Goal: Information Seeking & Learning: Understand process/instructions

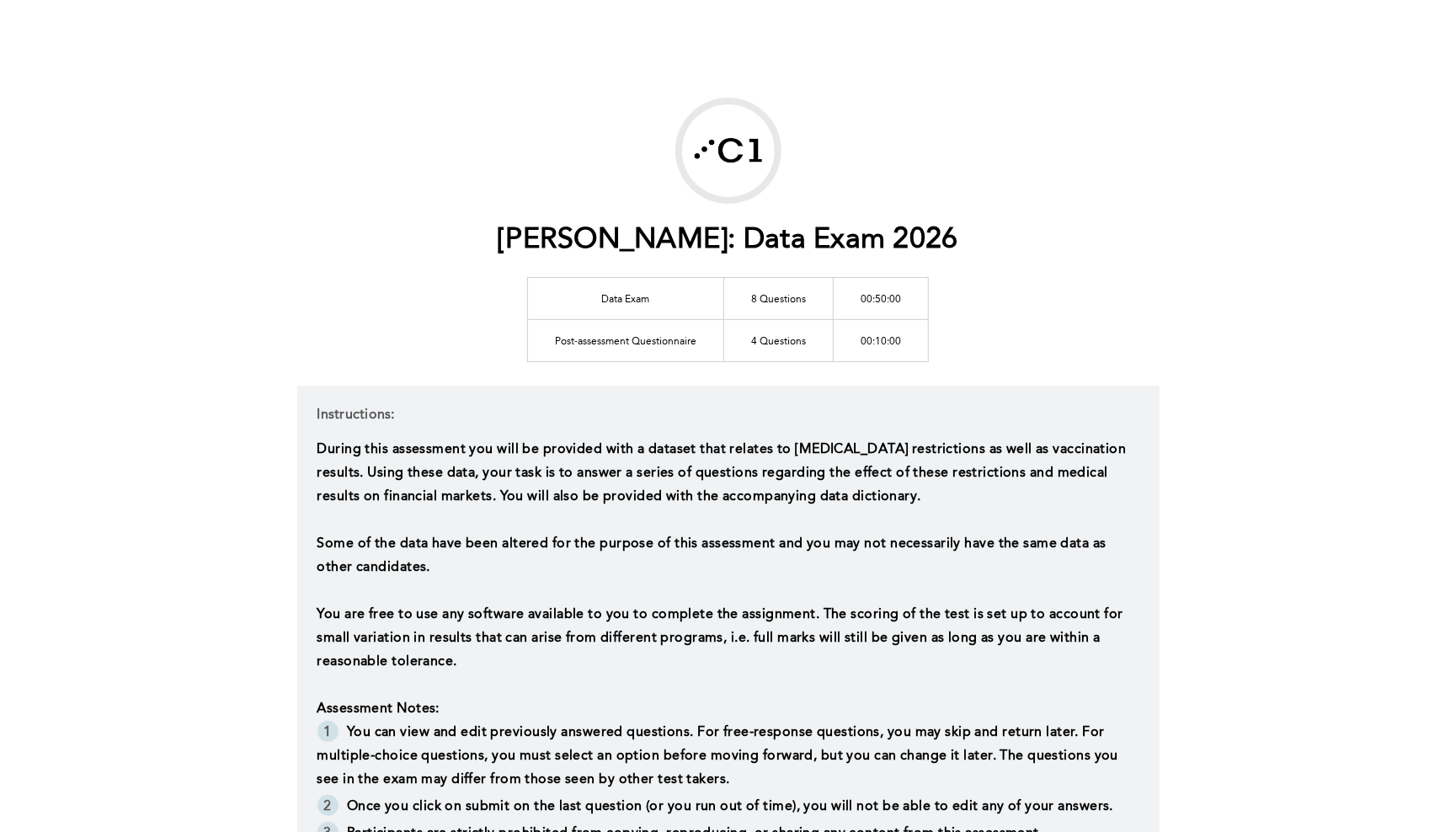
click at [786, 487] on span "During this assessment you will be provided with a dataset that relates to [MED…" at bounding box center [723, 473] width 812 height 60
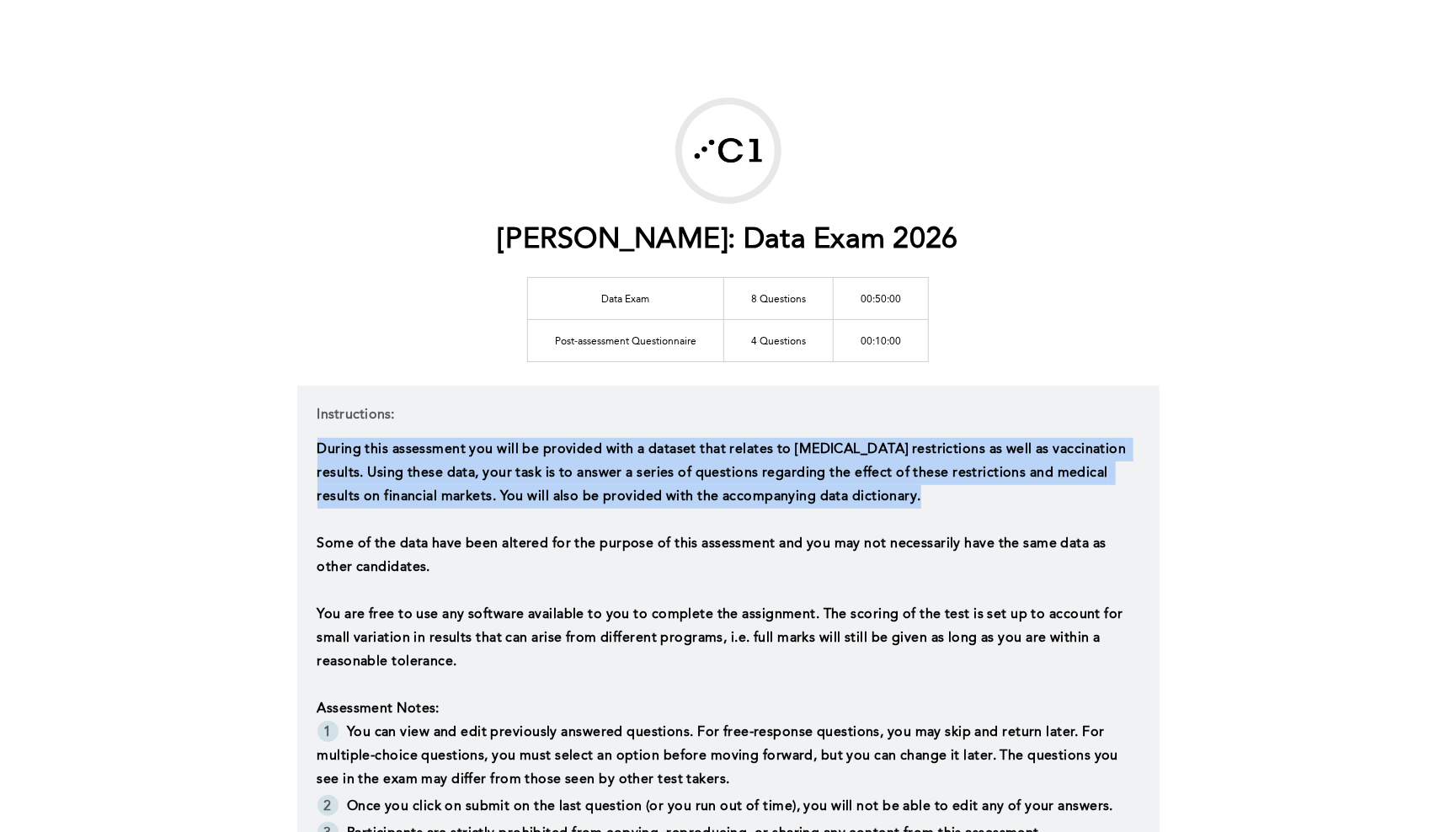
drag, startPoint x: 786, startPoint y: 487, endPoint x: 655, endPoint y: 489, distance: 131.0
click at [783, 487] on span "During this assessment you will be provided with a dataset that relates to [MED…" at bounding box center [723, 473] width 812 height 60
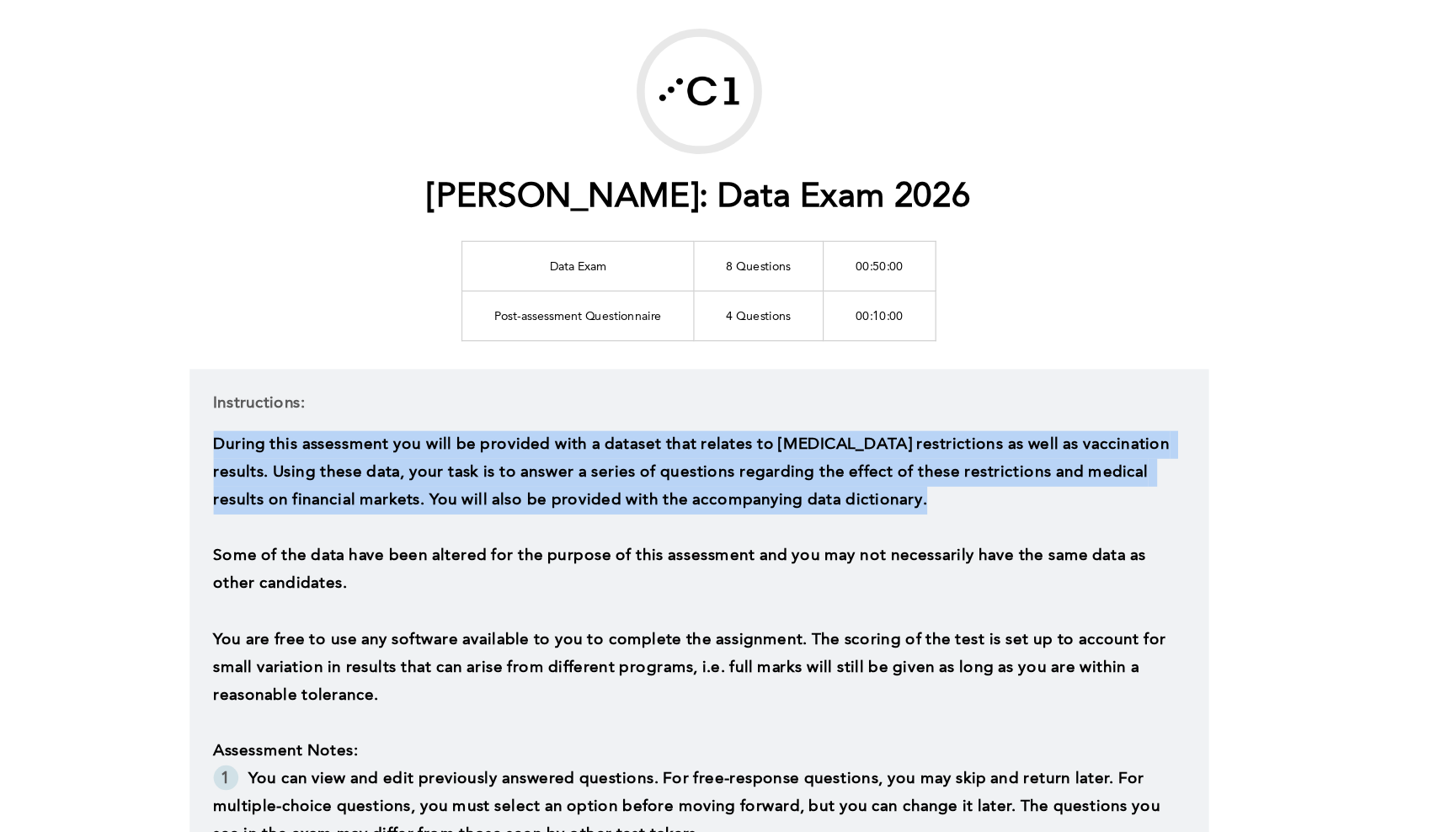
click at [610, 438] on p "During this assessment you will be provided with a dataset that relates to [MED…" at bounding box center [728, 473] width 822 height 70
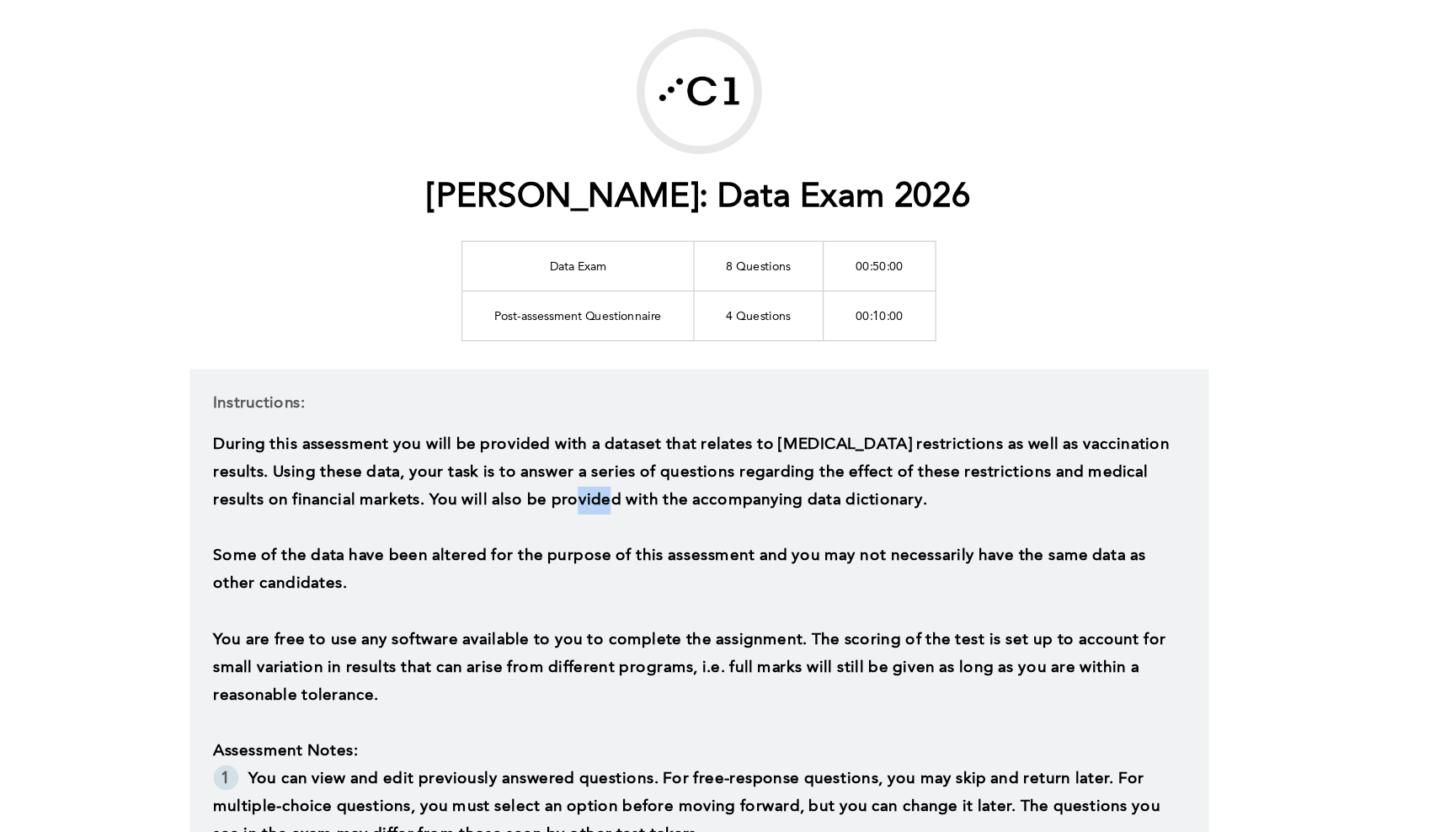
click at [610, 438] on p "During this assessment you will be provided with a dataset that relates to [MED…" at bounding box center [728, 473] width 822 height 70
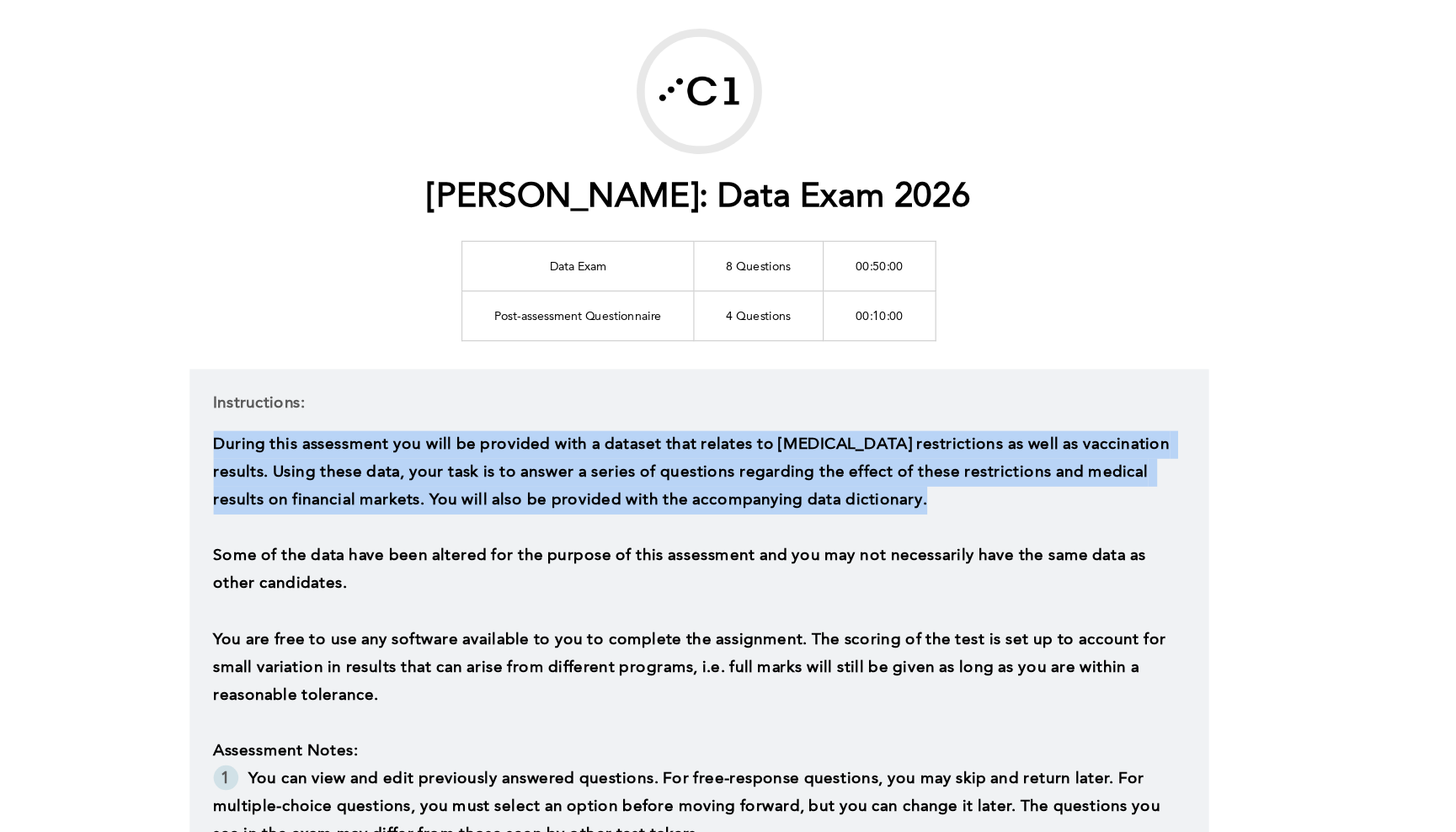
click at [610, 438] on p "During this assessment you will be provided with a dataset that relates to [MED…" at bounding box center [728, 473] width 822 height 70
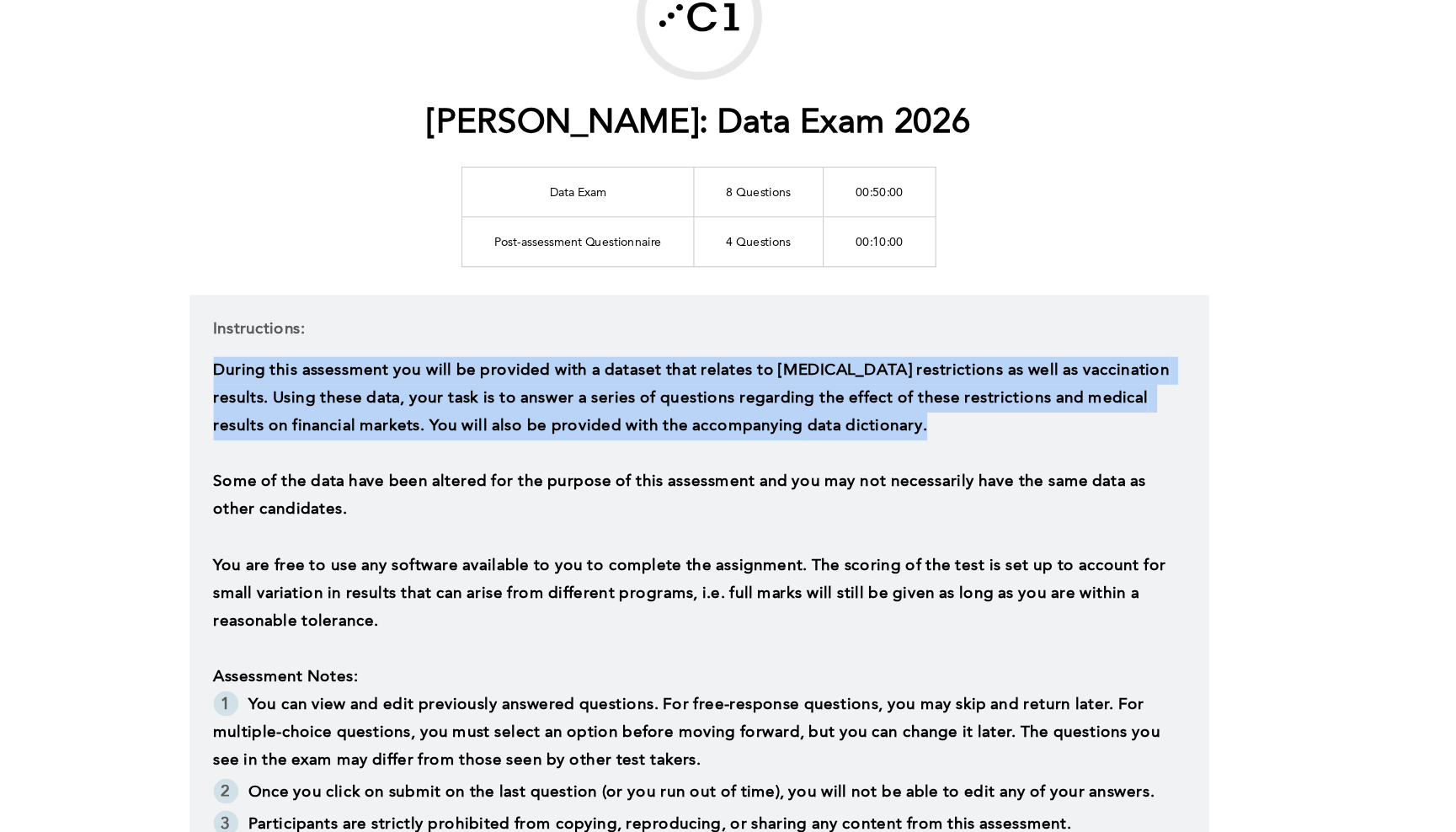
scroll to position [8, 0]
click at [477, 430] on p "During this assessment you will be provided with a dataset that relates to [MED…" at bounding box center [728, 465] width 822 height 70
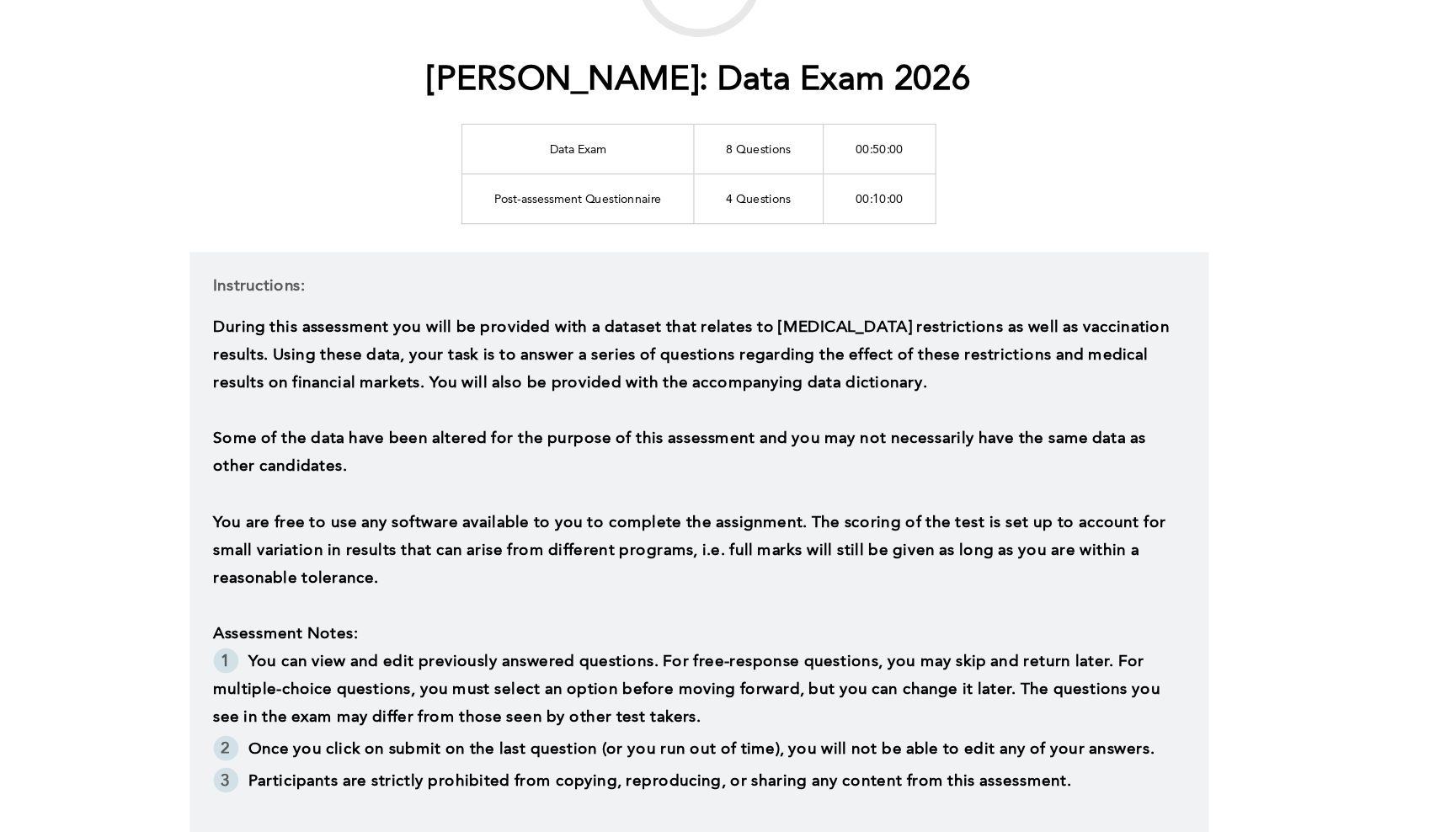
click at [512, 494] on span "Some of the data have been altered for the purpose of this assessment and you m…" at bounding box center [714, 512] width 793 height 37
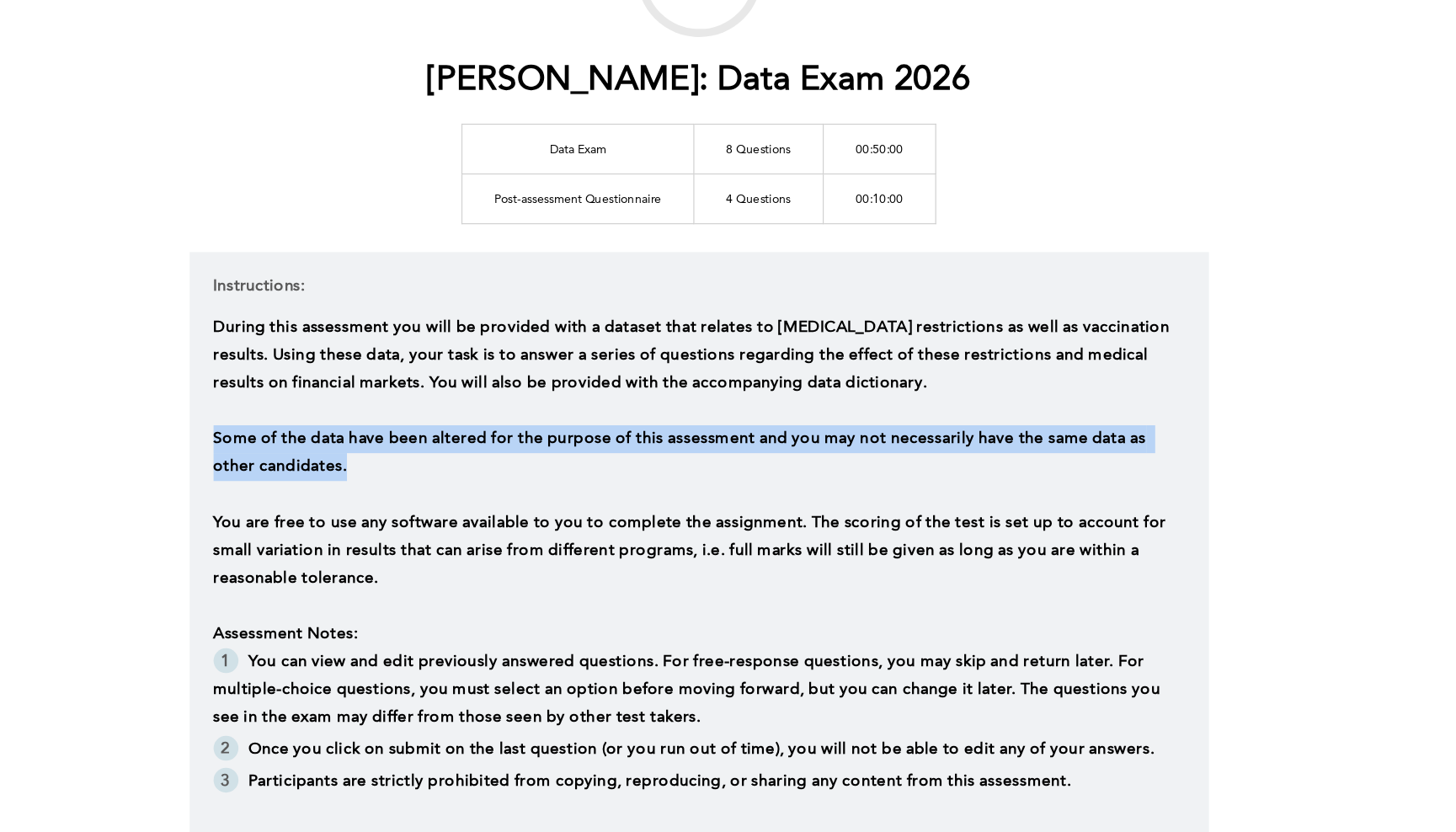
click at [512, 494] on span "Some of the data have been altered for the purpose of this assessment and you m…" at bounding box center [714, 512] width 793 height 37
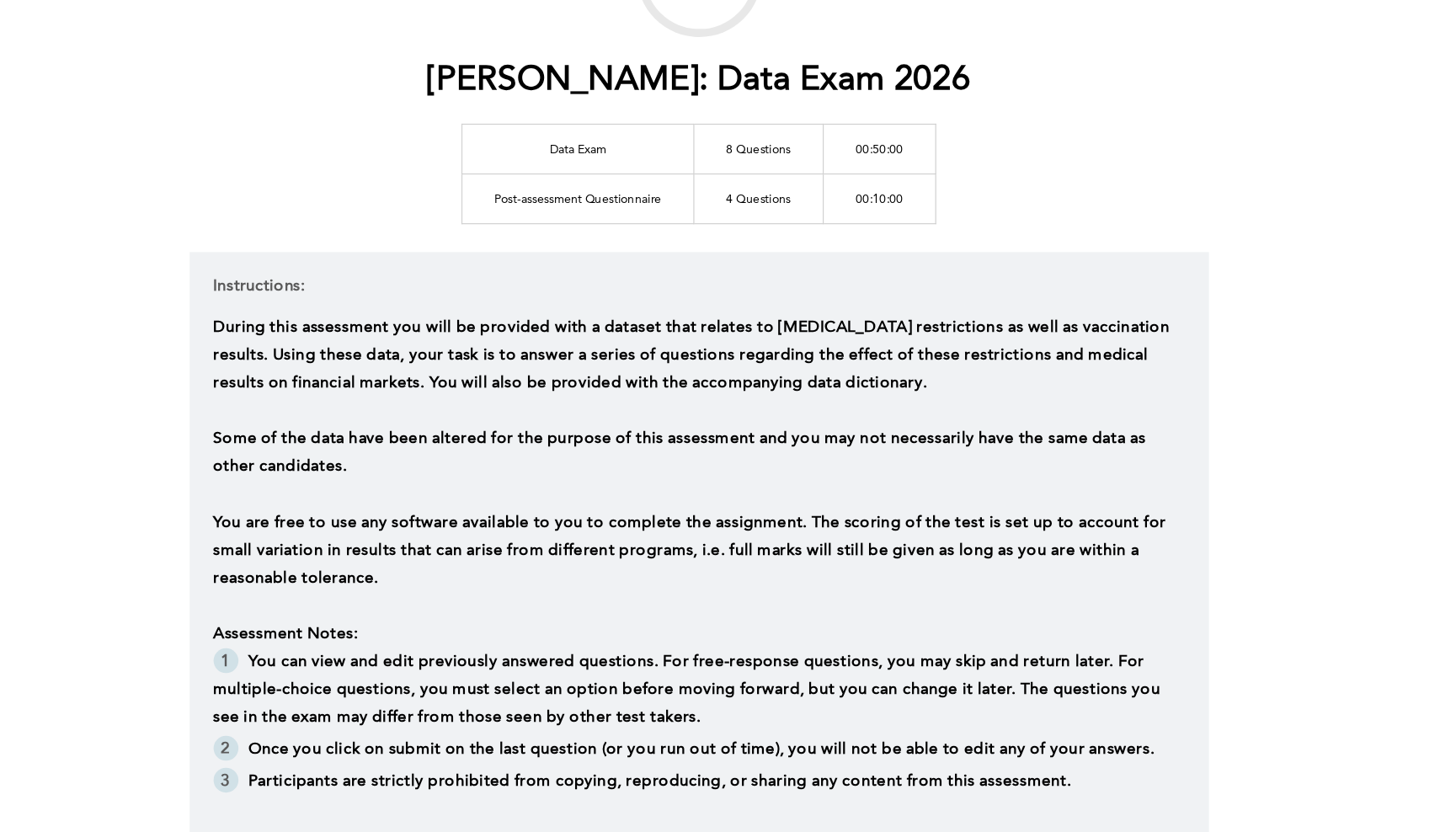
click at [518, 394] on p "During this assessment you will be provided with a dataset that relates to [MED…" at bounding box center [728, 429] width 822 height 70
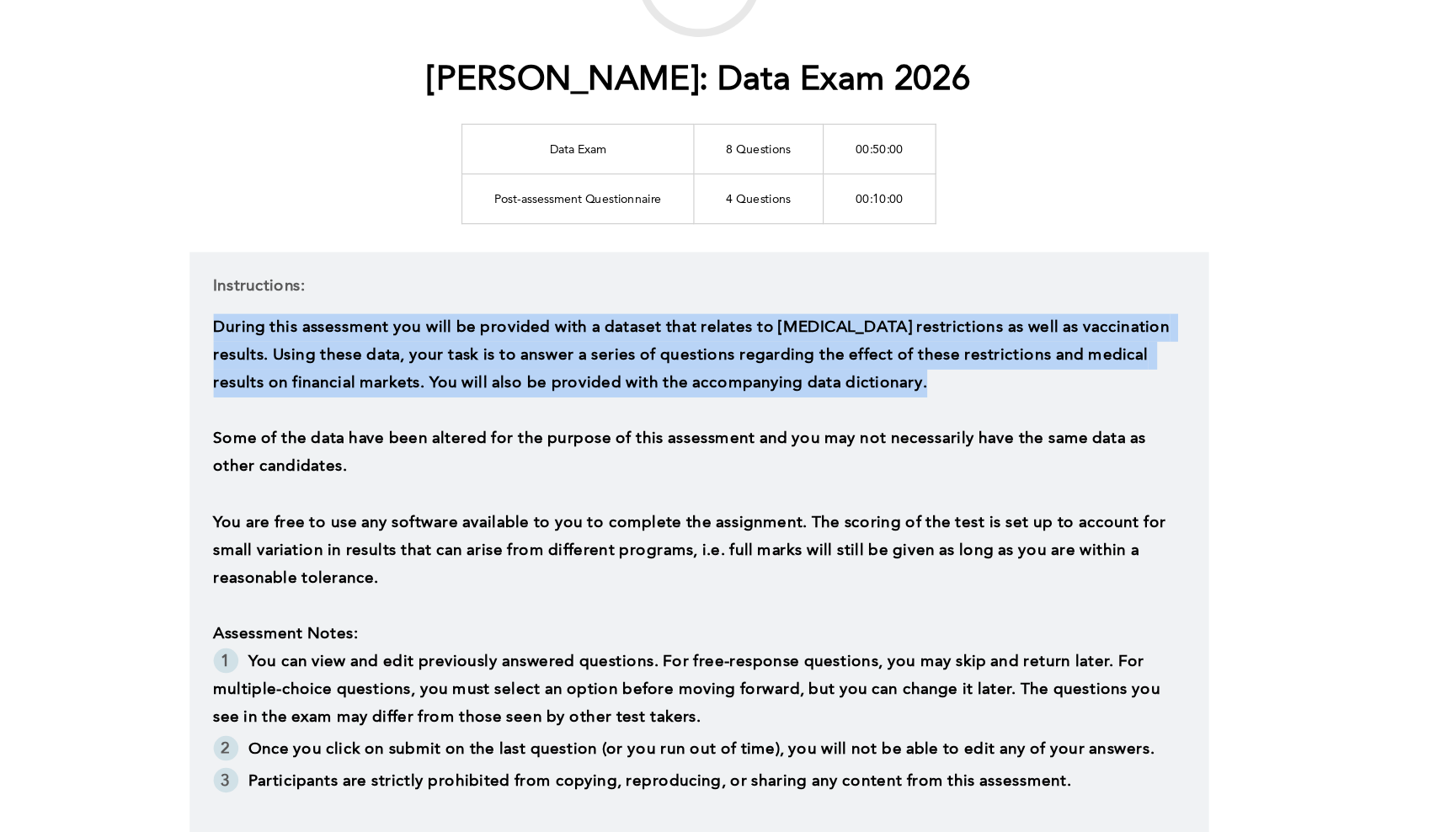
click at [518, 394] on p "During this assessment you will be provided with a dataset that relates to [MED…" at bounding box center [728, 429] width 822 height 70
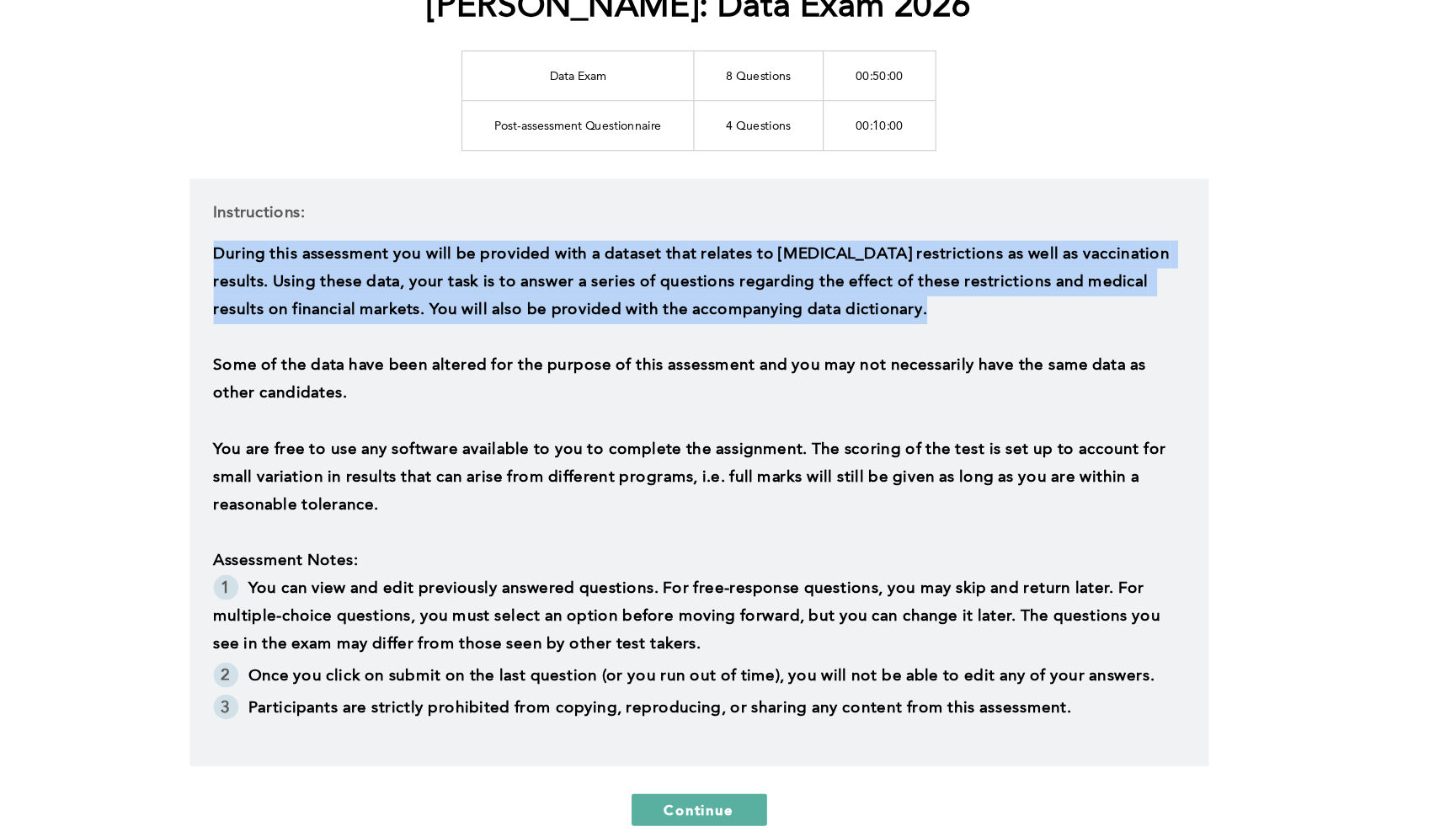
scroll to position [107, 0]
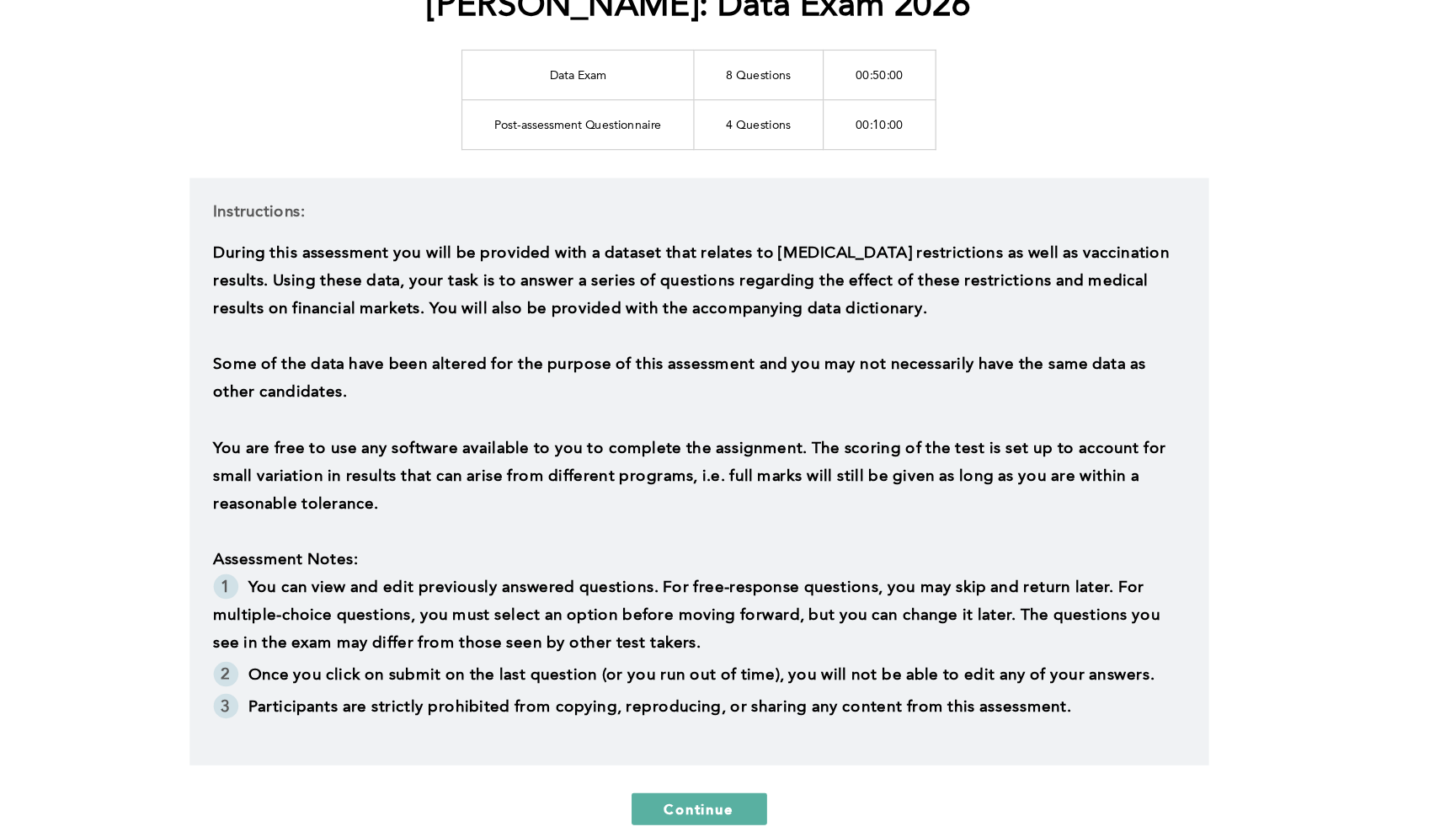
click at [505, 496] on p "You are free to use any software available to you to complete the assignment. T…" at bounding box center [728, 531] width 822 height 70
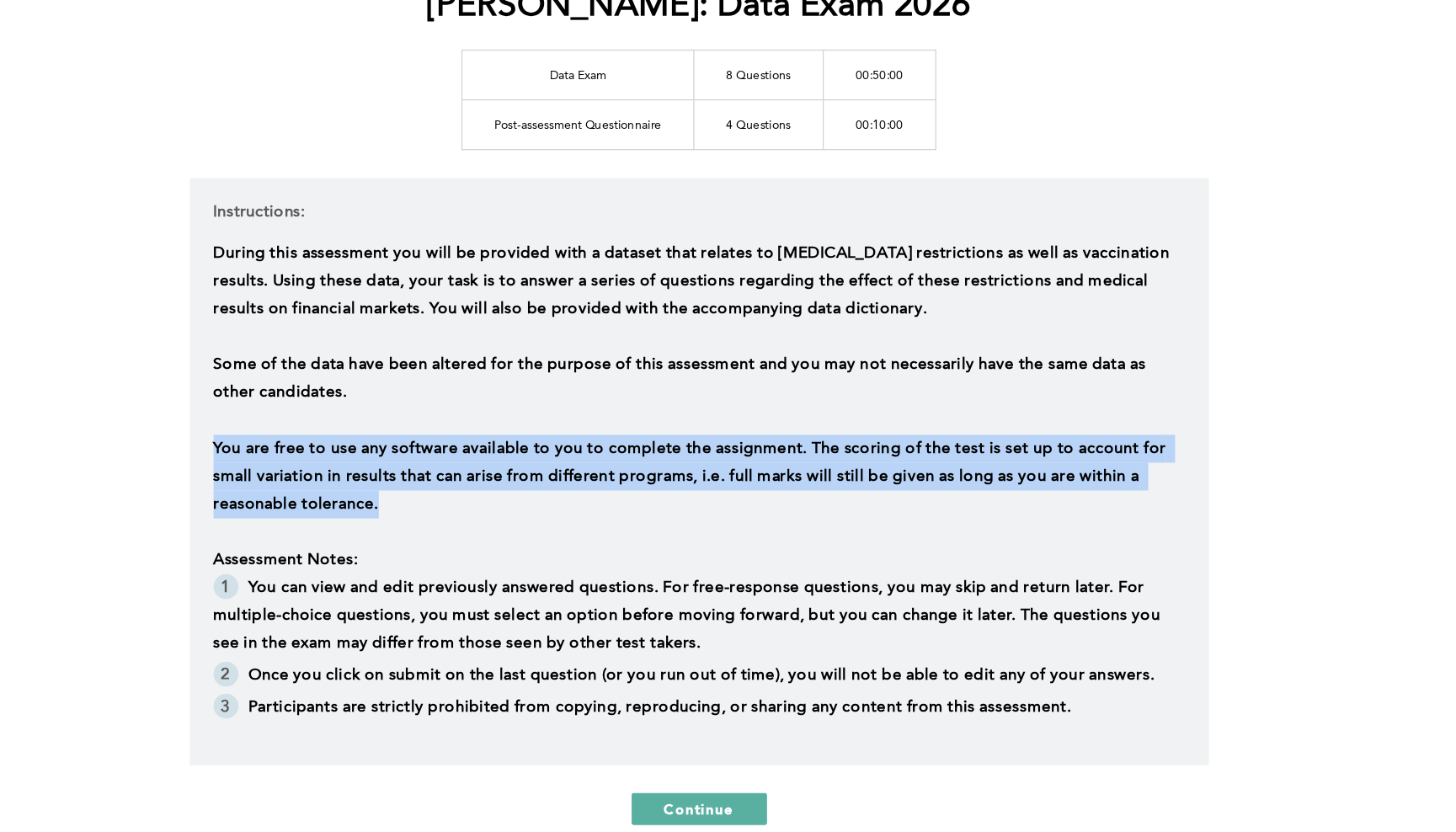
click at [505, 496] on p "You are free to use any software available to you to complete the assignment. T…" at bounding box center [728, 531] width 822 height 70
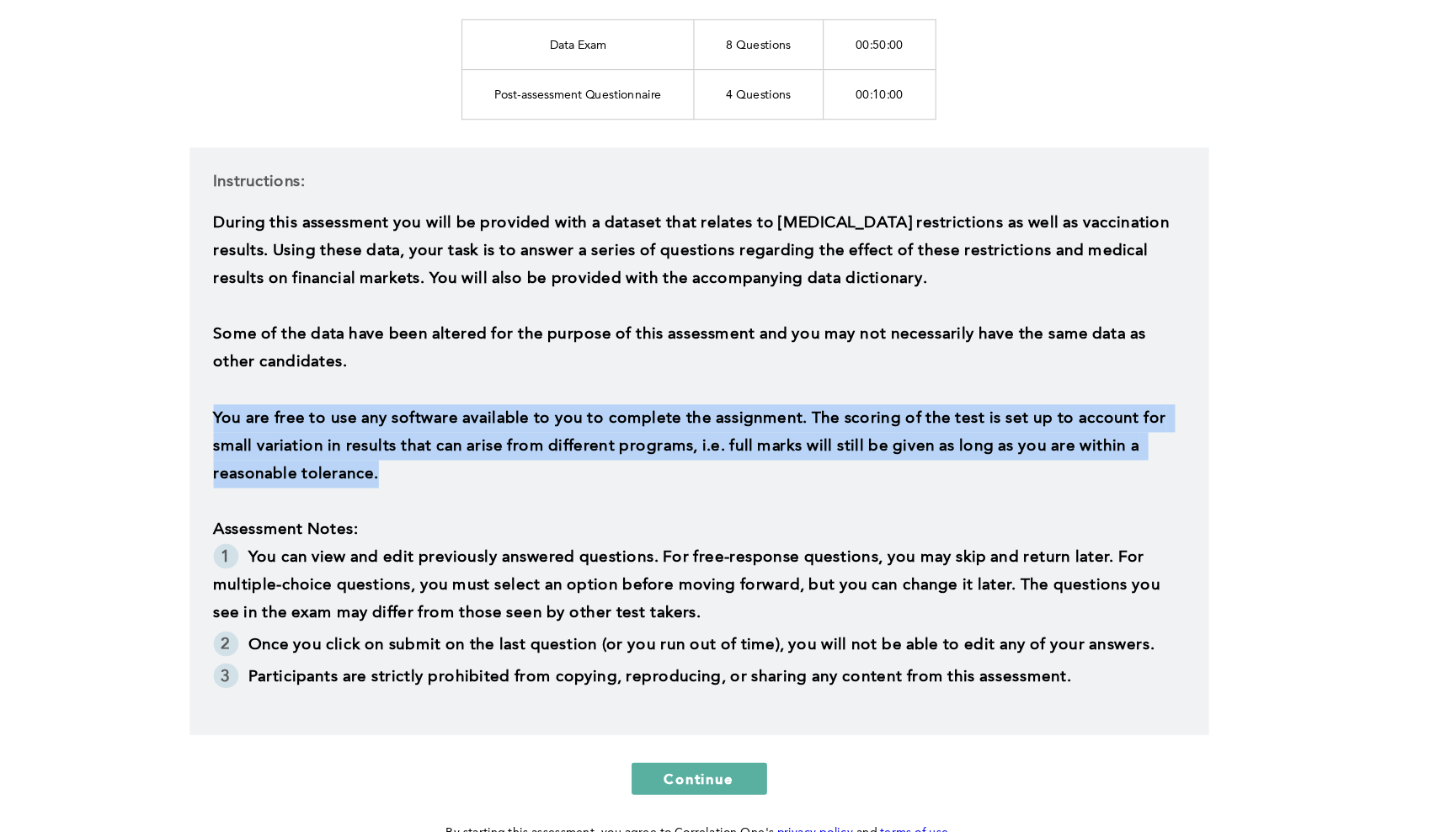
scroll to position [203, 0]
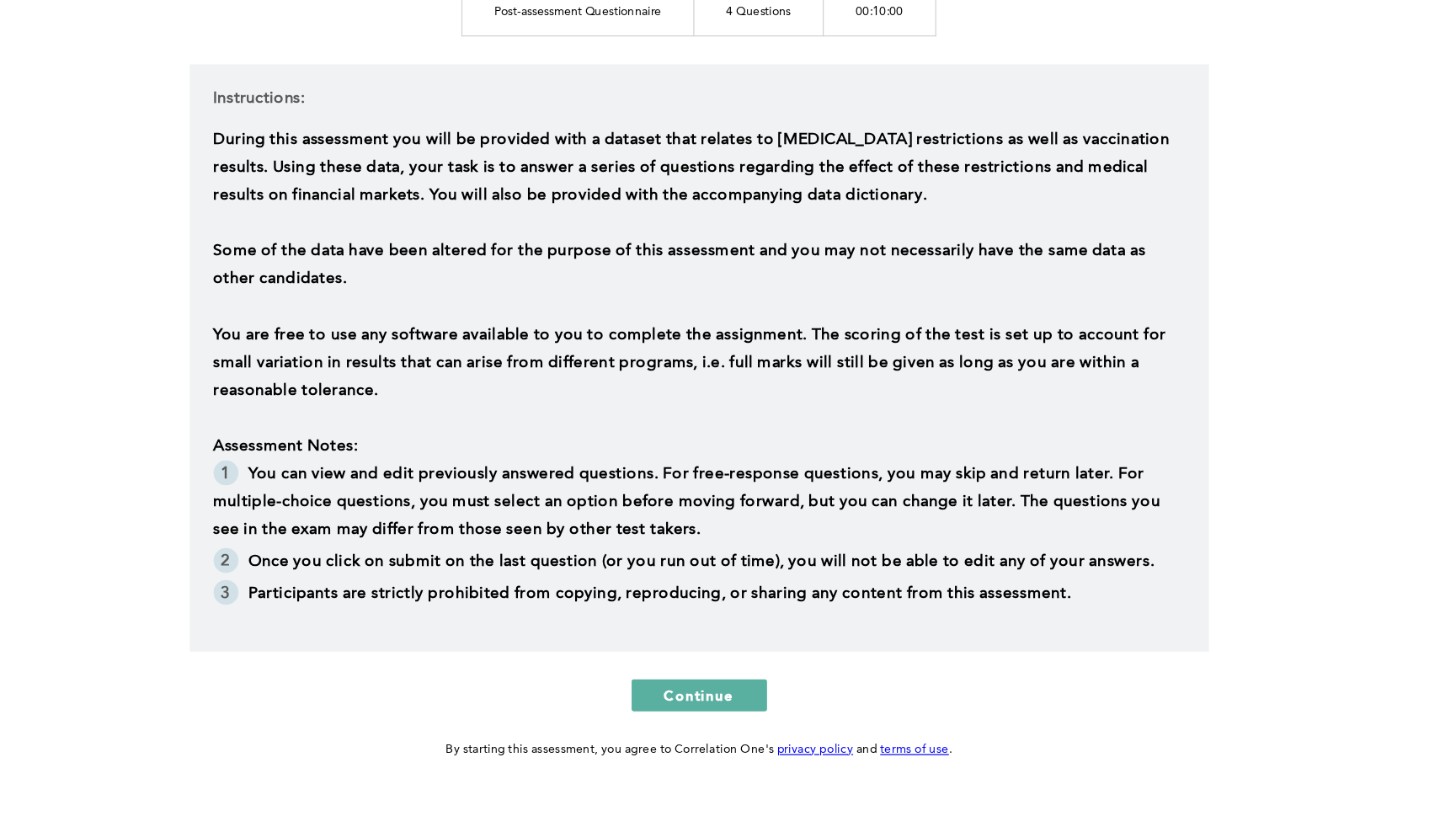
click at [490, 523] on span "You can view and edit previously answered questions. For free-response question…" at bounding box center [720, 553] width 805 height 60
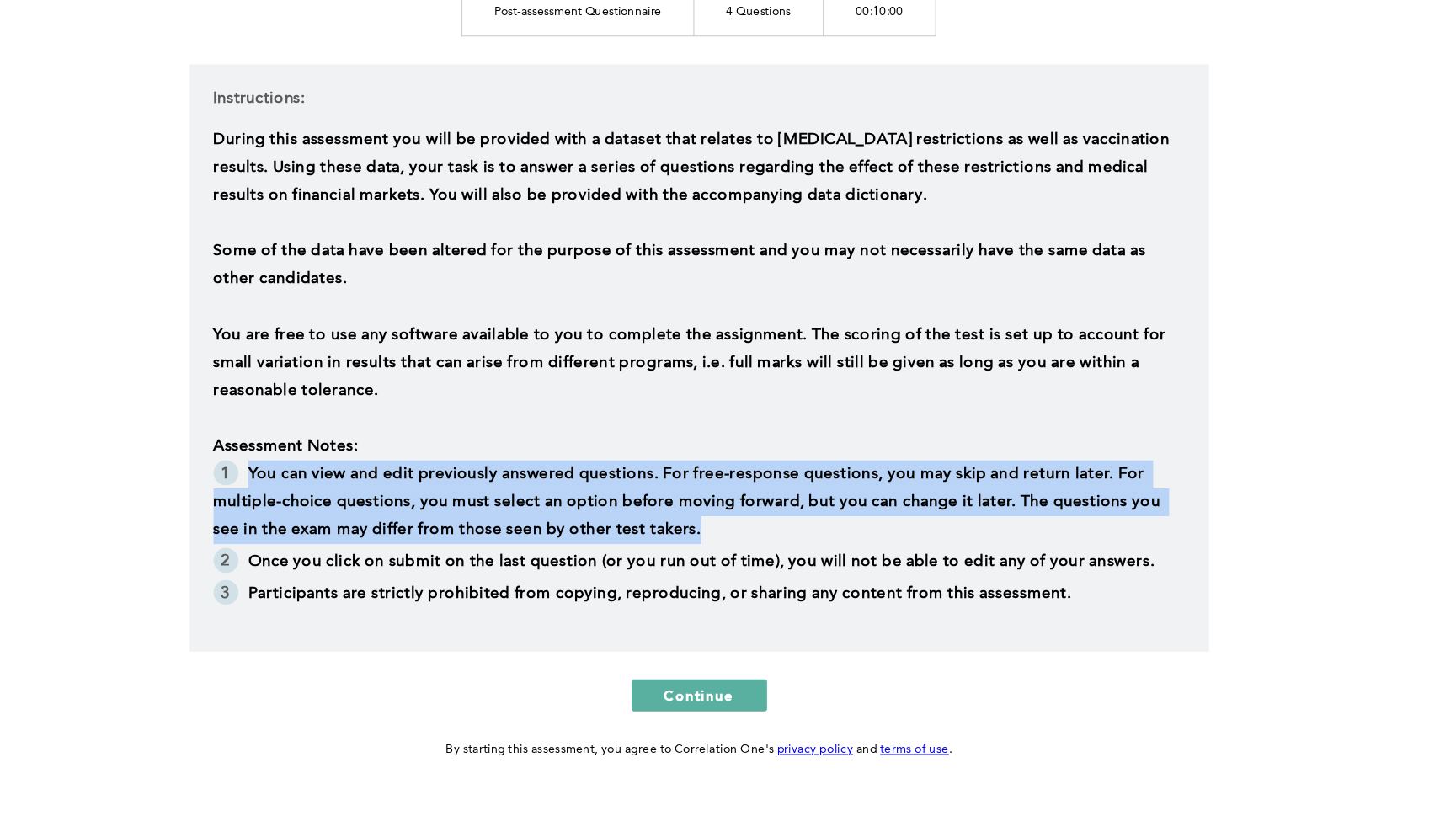
click at [490, 523] on span "You can view and edit previously answered questions. For free-response question…" at bounding box center [720, 553] width 805 height 60
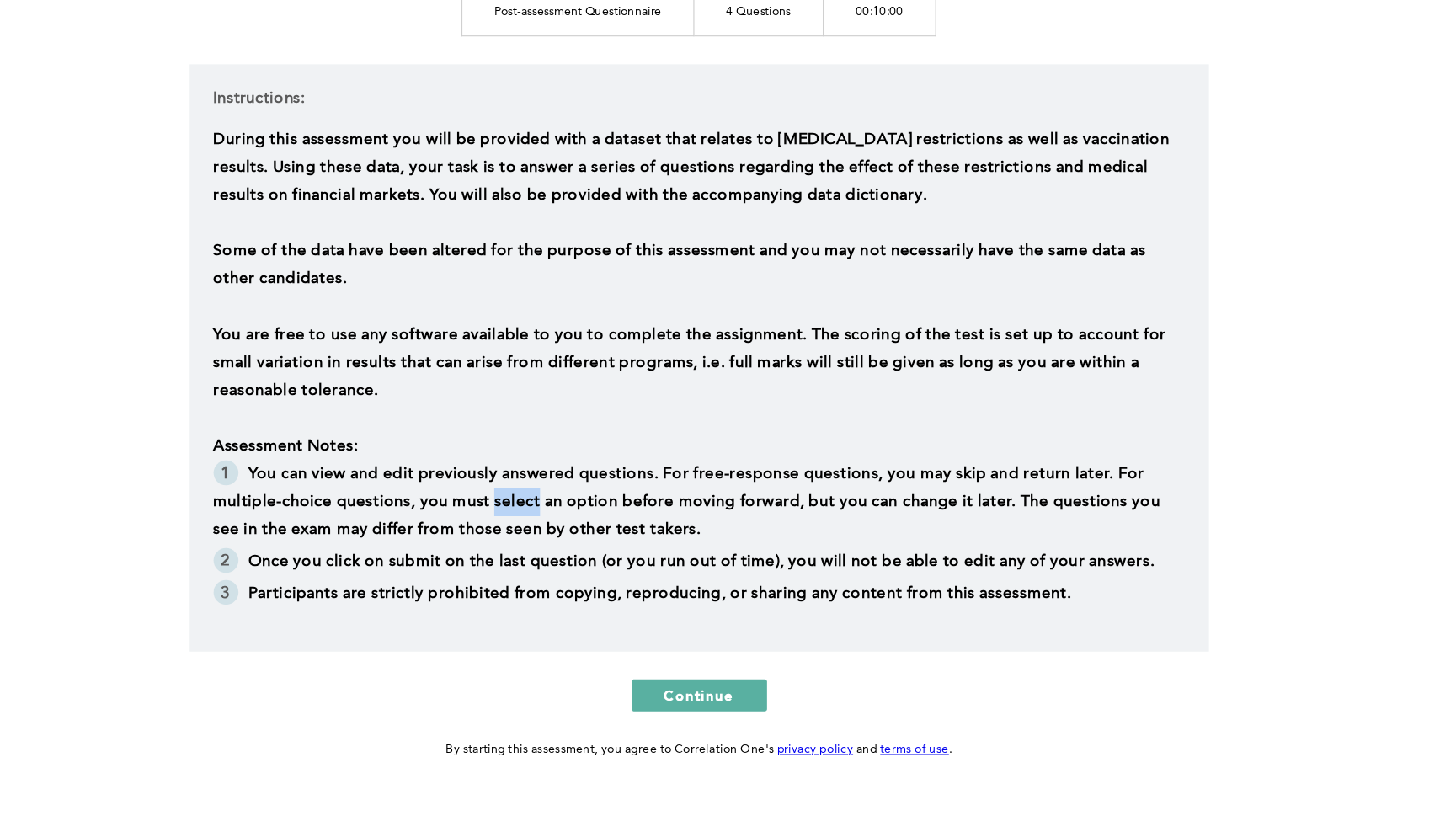
click at [490, 523] on span "You can view and edit previously answered questions. For free-response question…" at bounding box center [720, 553] width 805 height 60
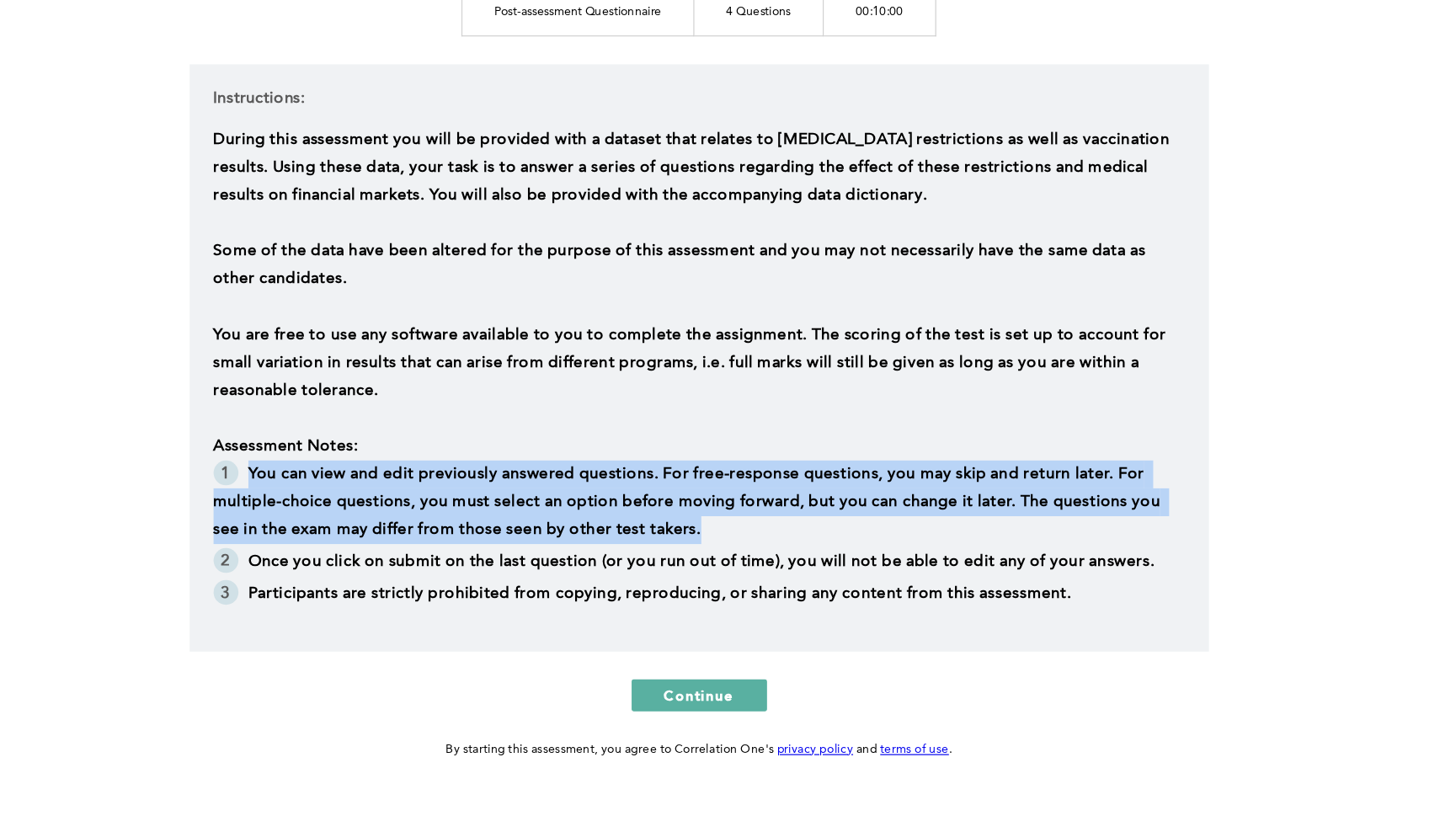
click at [490, 523] on span "You can view and edit previously answered questions. For free-response question…" at bounding box center [720, 553] width 805 height 60
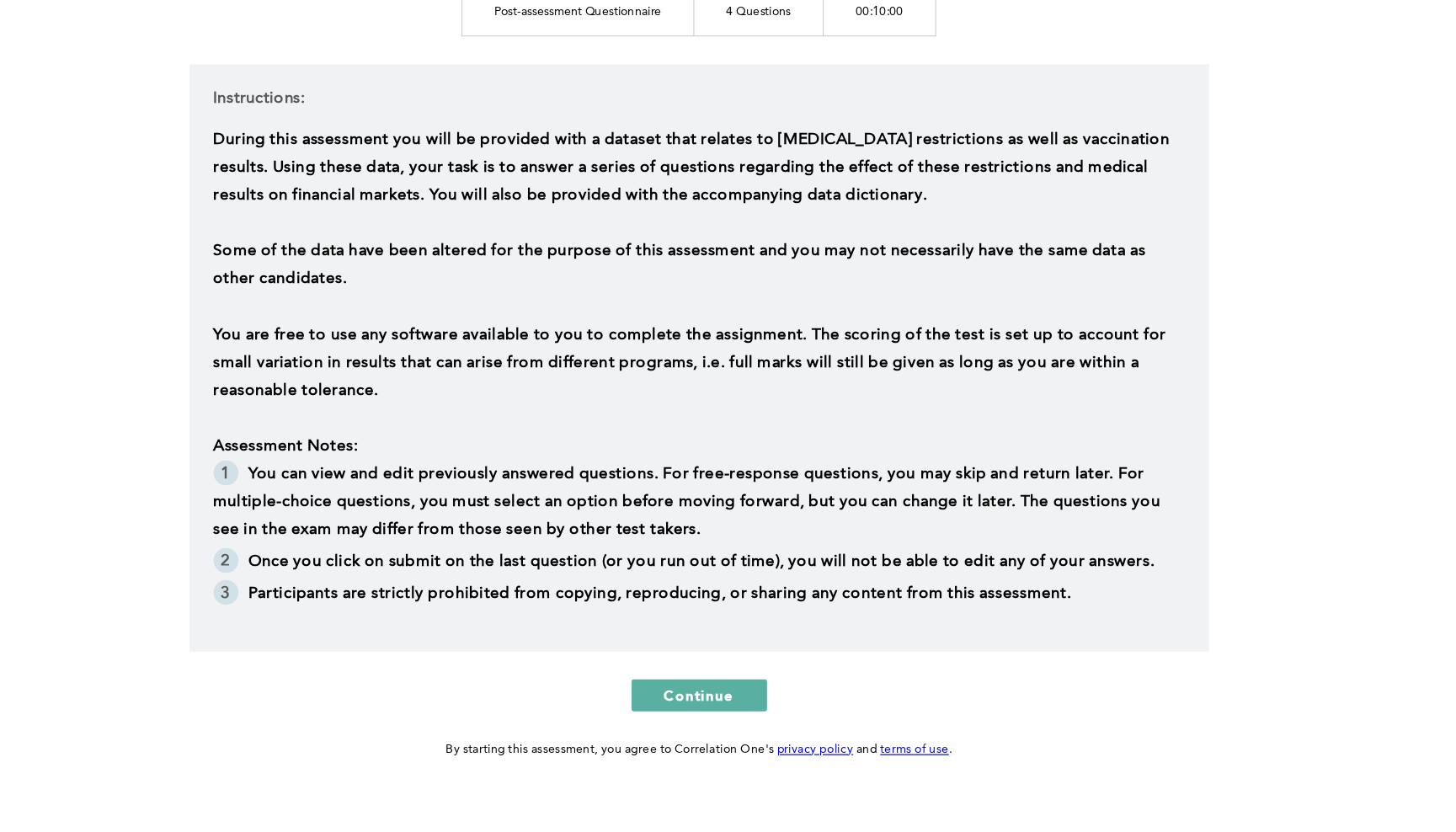
click at [429, 624] on span "Participants are strictly prohibited from copying, reproducing, or sharing any …" at bounding box center [696, 631] width 697 height 14
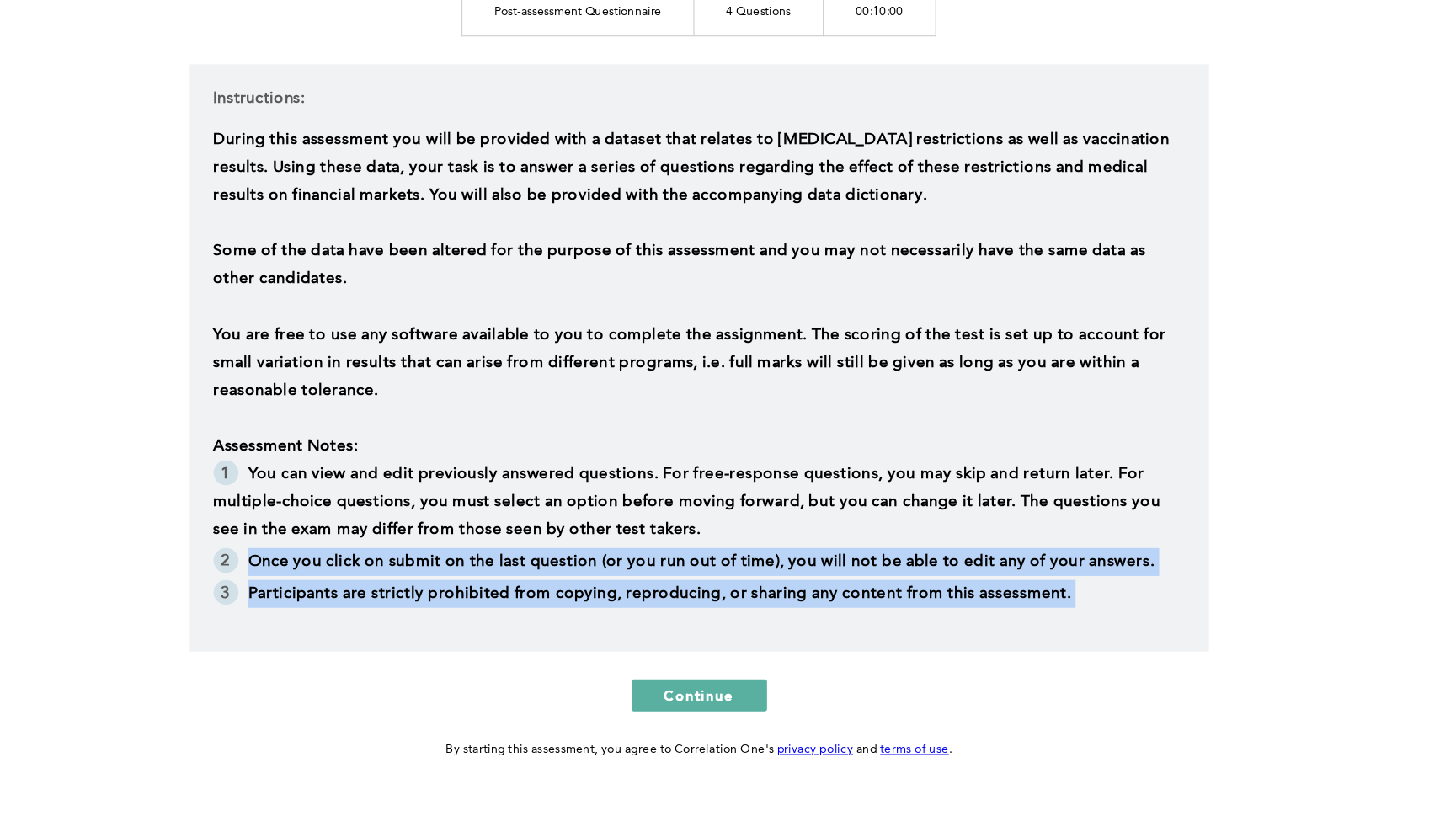
drag, startPoint x: 429, startPoint y: 514, endPoint x: 463, endPoint y: 449, distance: 73.4
click at [463, 518] on ul "You can view and edit previously answered questions. For free-response question…" at bounding box center [728, 582] width 822 height 128
